Goal: Transaction & Acquisition: Purchase product/service

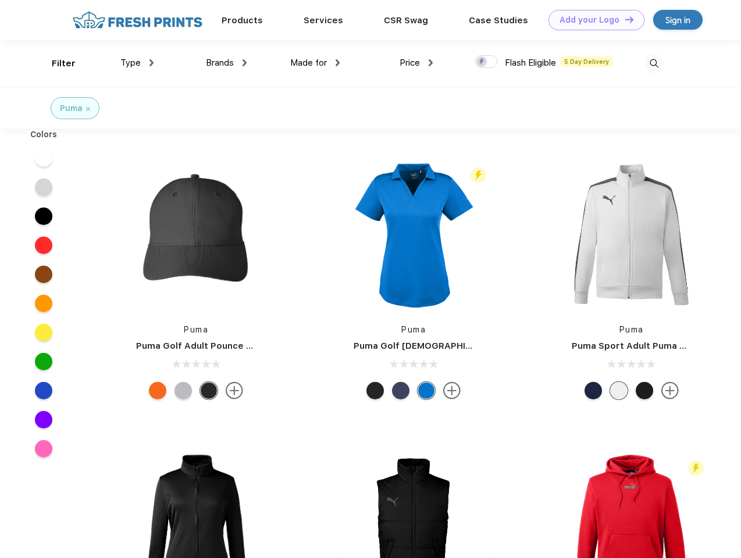
scroll to position [1, 0]
click at [592, 20] on link "Add your Logo Design Tool" at bounding box center [596, 20] width 96 height 20
click at [0, 0] on div "Design Tool" at bounding box center [0, 0] width 0 height 0
click at [624, 19] on link "Add your Logo Design Tool" at bounding box center [596, 20] width 96 height 20
click at [56, 63] on div "Filter" at bounding box center [64, 63] width 24 height 13
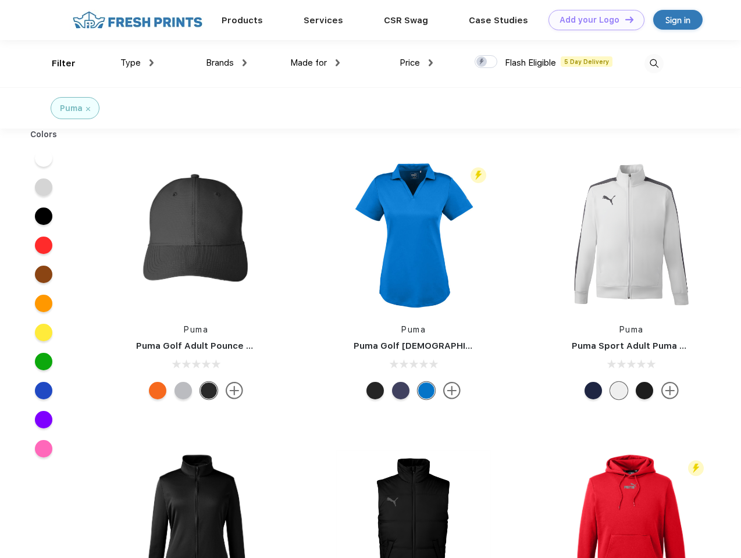
click at [137, 63] on span "Type" at bounding box center [130, 63] width 20 height 10
click at [226, 63] on span "Brands" at bounding box center [220, 63] width 28 height 10
click at [315, 63] on span "Made for" at bounding box center [308, 63] width 37 height 10
click at [416, 63] on span "Price" at bounding box center [409, 63] width 20 height 10
click at [486, 62] on div at bounding box center [485, 61] width 23 height 13
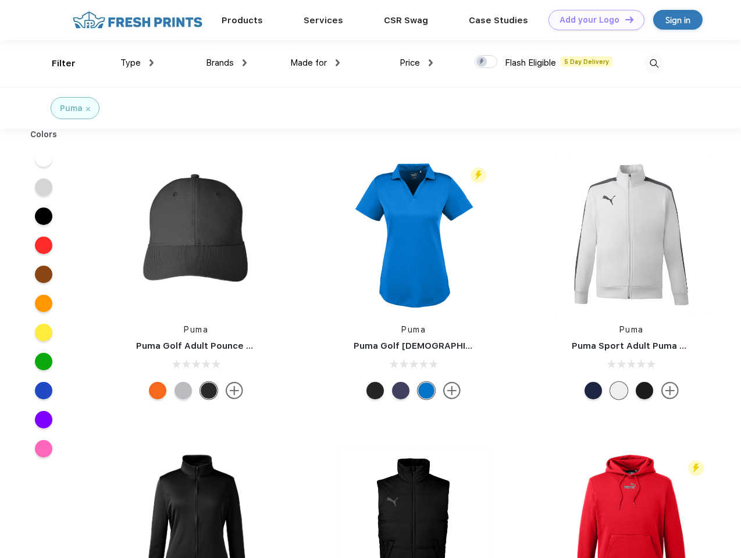
click at [482, 62] on input "checkbox" at bounding box center [478, 59] width 8 height 8
click at [653, 63] on img at bounding box center [653, 63] width 19 height 19
